Goal: Information Seeking & Learning: Learn about a topic

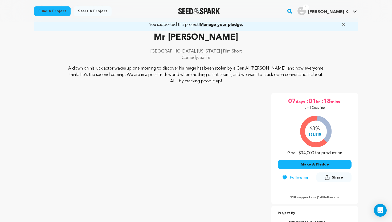
scroll to position [21, 0]
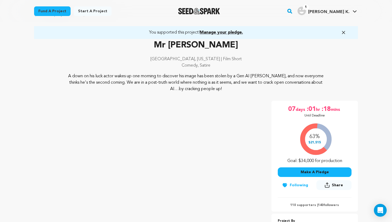
drag, startPoint x: 219, startPoint y: 88, endPoint x: 67, endPoint y: 74, distance: 153.3
click at [67, 74] on p "A down on his luck actor wakes up one morning to discover his image has been st…" at bounding box center [196, 82] width 259 height 19
copy p "A down on his luck actor wakes up one morning to discover his image has been st…"
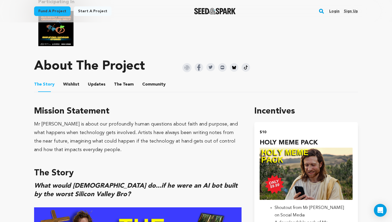
scroll to position [320, 0]
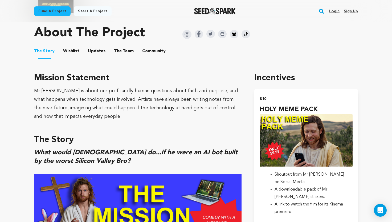
click at [123, 52] on button "The Team" at bounding box center [123, 52] width 13 height 13
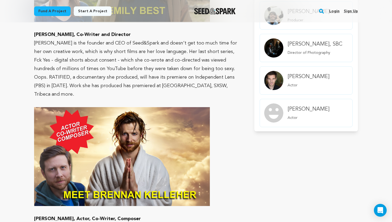
scroll to position [583, 0]
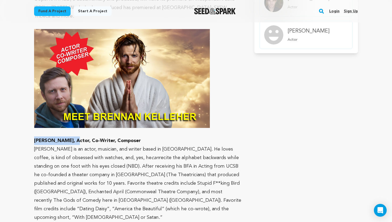
drag, startPoint x: 72, startPoint y: 132, endPoint x: 33, endPoint y: 133, distance: 39.1
copy strong "Brennan Kelleher"
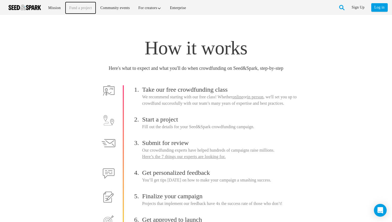
click at [74, 9] on link "Fund a project" at bounding box center [80, 7] width 30 height 11
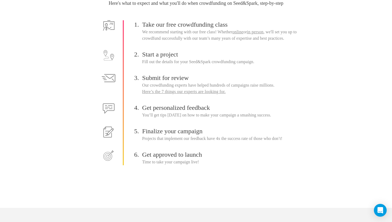
scroll to position [78, 0]
